Goal: Transaction & Acquisition: Download file/media

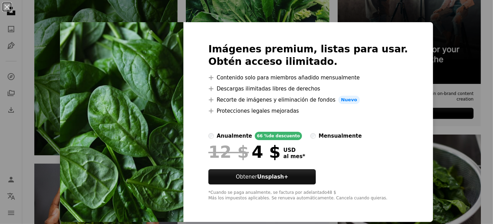
scroll to position [233, 0]
click at [6, 7] on button "An X shape" at bounding box center [7, 7] width 8 height 8
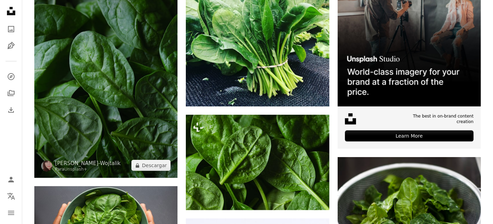
scroll to position [209, 0]
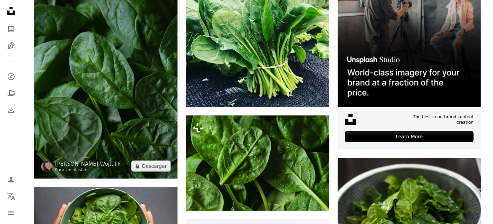
click at [138, 89] on img at bounding box center [105, 71] width 143 height 215
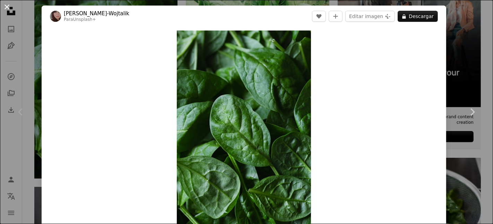
click at [6, 7] on button "An X shape" at bounding box center [7, 7] width 8 height 8
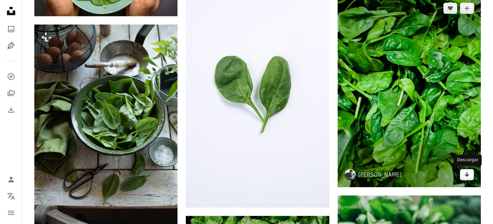
scroll to position [480, 0]
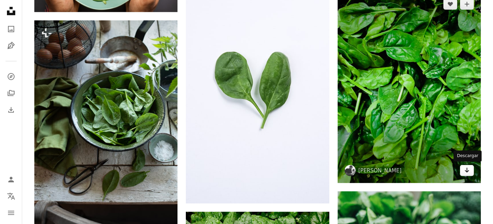
click at [469, 170] on icon "Arrow pointing down" at bounding box center [467, 170] width 6 height 8
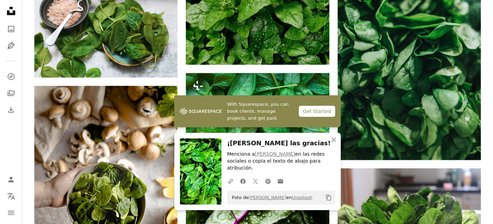
scroll to position [727, 0]
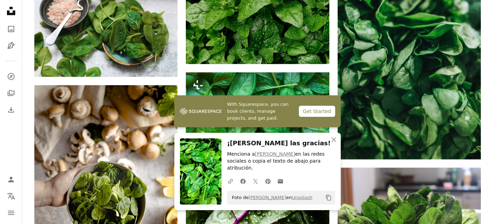
click at [29, 86] on div "Plus sign for Unsplash+ A heart A plus sign [PERSON_NAME]-Wojtalik Para Unsplas…" at bounding box center [257, 62] width 463 height 1232
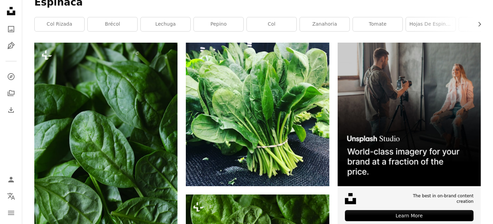
scroll to position [0, 0]
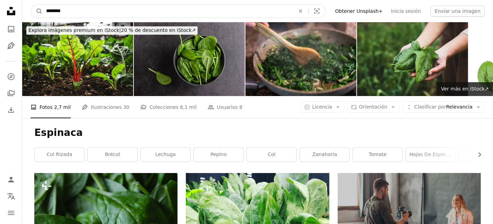
click at [139, 9] on input "********" at bounding box center [168, 11] width 250 height 13
type input "*"
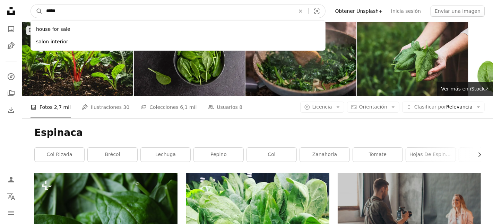
type input "******"
click button "A magnifying glass" at bounding box center [37, 11] width 12 height 13
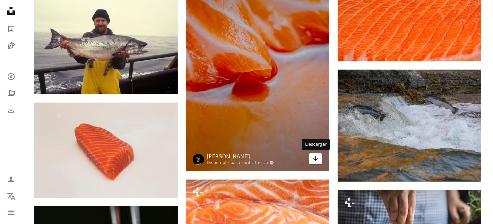
scroll to position [511, 0]
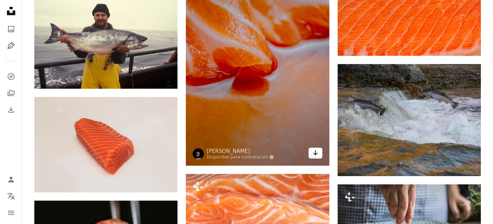
click at [315, 153] on icon "Descargar" at bounding box center [315, 153] width 5 height 5
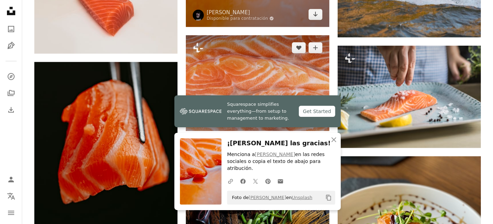
scroll to position [659, 0]
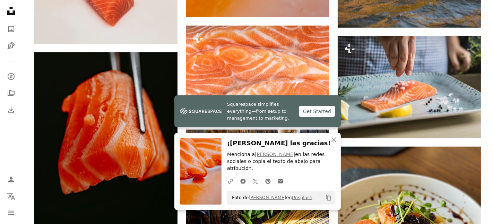
click at [29, 53] on div "Plus sign for Unsplash+ A heart A plus sign Curated Lifestyle Para Unsplash+ A …" at bounding box center [257, 87] width 463 height 1147
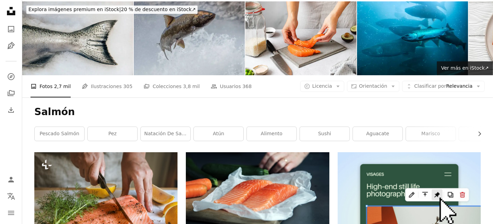
scroll to position [0, 0]
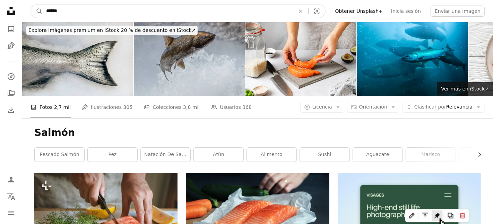
drag, startPoint x: 122, startPoint y: 10, endPoint x: 29, endPoint y: 0, distance: 93.5
click at [42, 5] on form "A magnifying glass ****** An X shape Visual search" at bounding box center [178, 11] width 295 height 14
type input "******"
click at [31, 5] on button "A magnifying glass" at bounding box center [37, 11] width 12 height 13
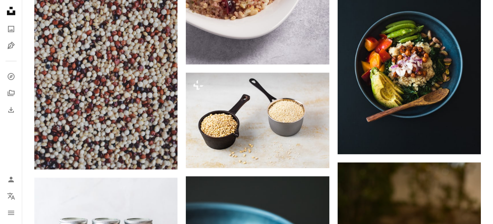
scroll to position [669, 0]
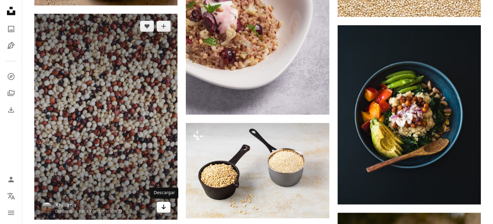
click at [163, 208] on icon "Descargar" at bounding box center [164, 207] width 5 height 5
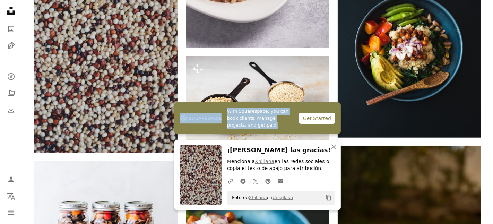
scroll to position [791, 0]
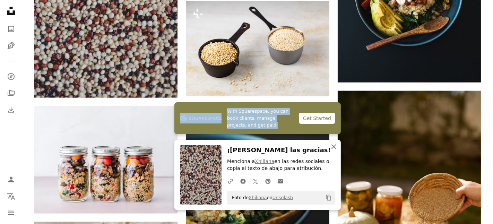
click at [334, 144] on icon "An X shape" at bounding box center [334, 147] width 8 height 8
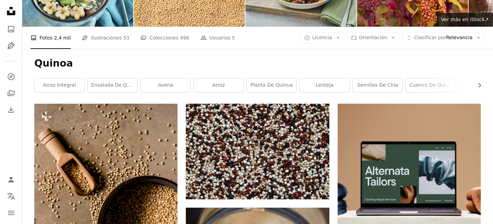
scroll to position [68, 0]
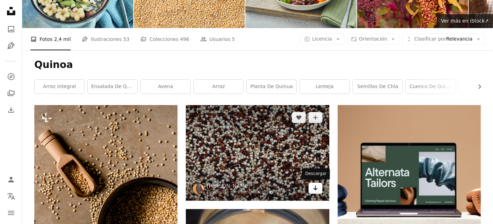
click at [317, 187] on icon "Arrow pointing down" at bounding box center [316, 188] width 6 height 8
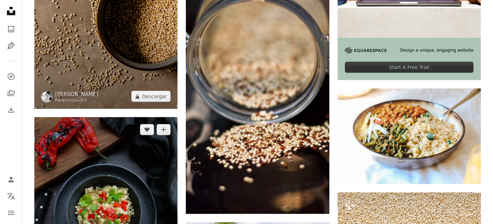
scroll to position [279, 0]
